Goal: Information Seeking & Learning: Find specific page/section

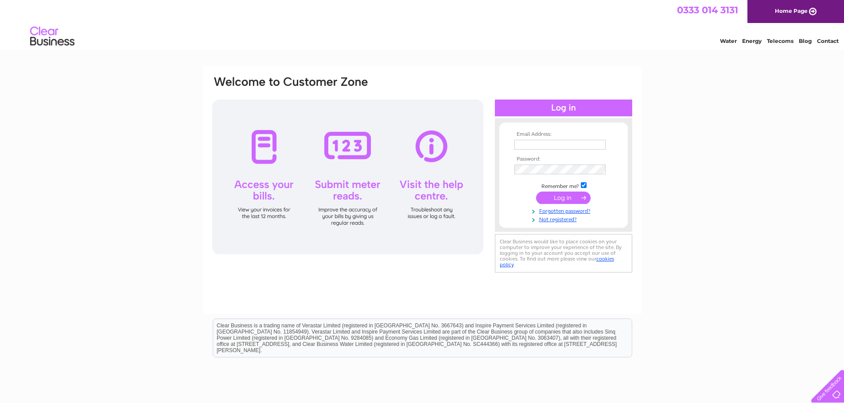
type input "thornhill@robertwilsonandson.co.uk"
click at [558, 196] on input "submit" at bounding box center [563, 198] width 54 height 12
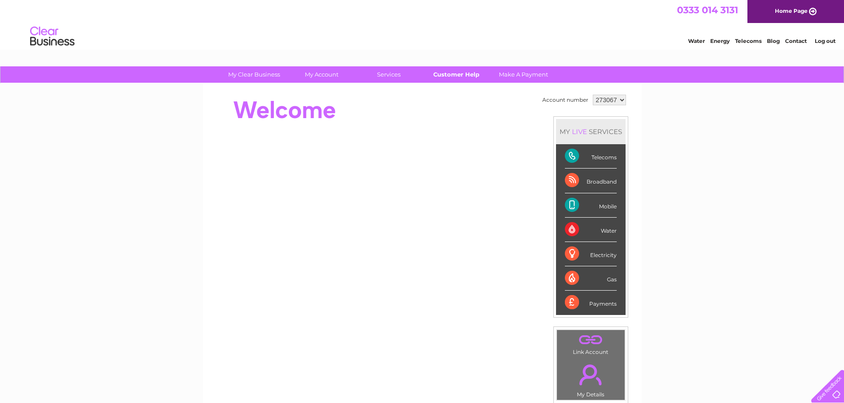
click at [460, 74] on link "Customer Help" at bounding box center [455, 74] width 73 height 16
